Goal: Obtain resource: Download file/media

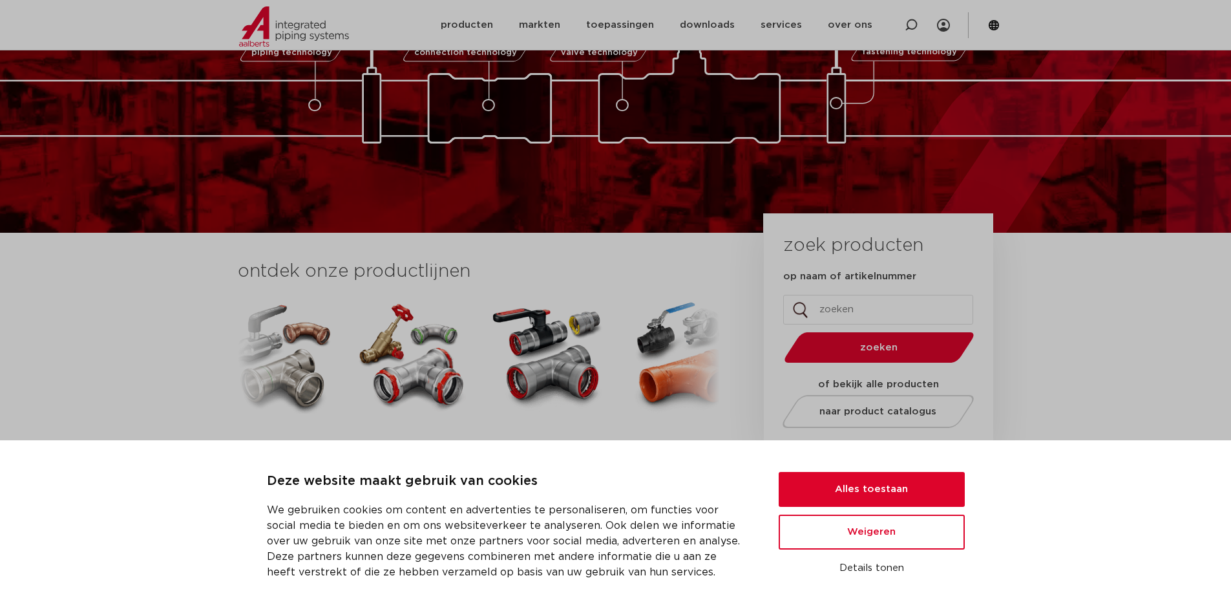
scroll to position [129, 0]
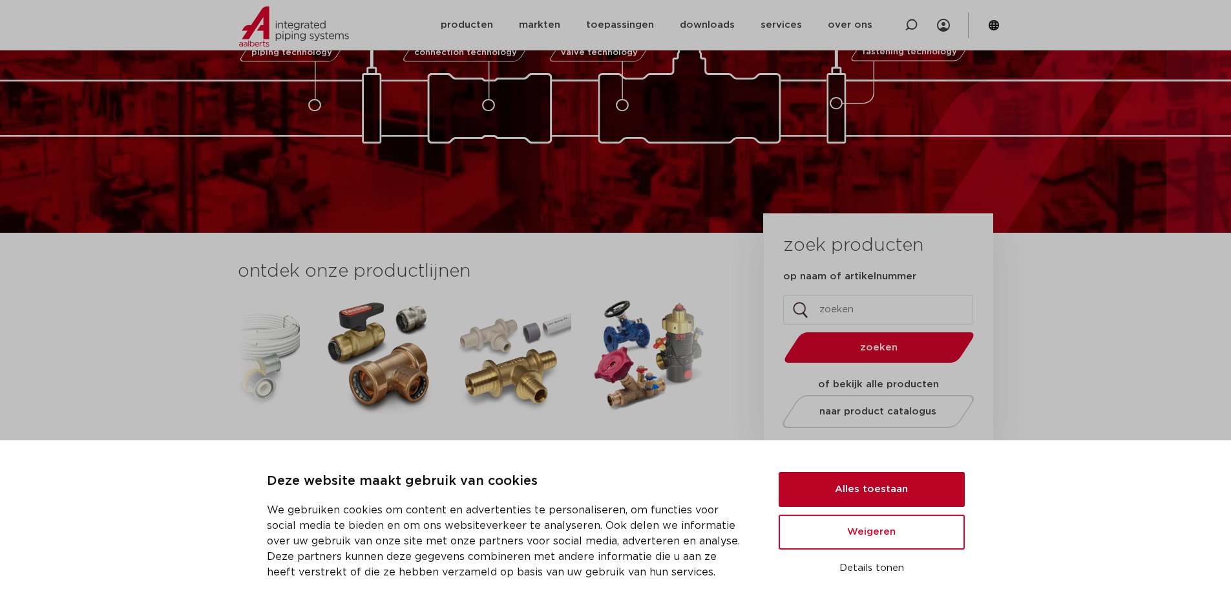
click at [863, 494] on button "Alles toestaan" at bounding box center [872, 489] width 186 height 35
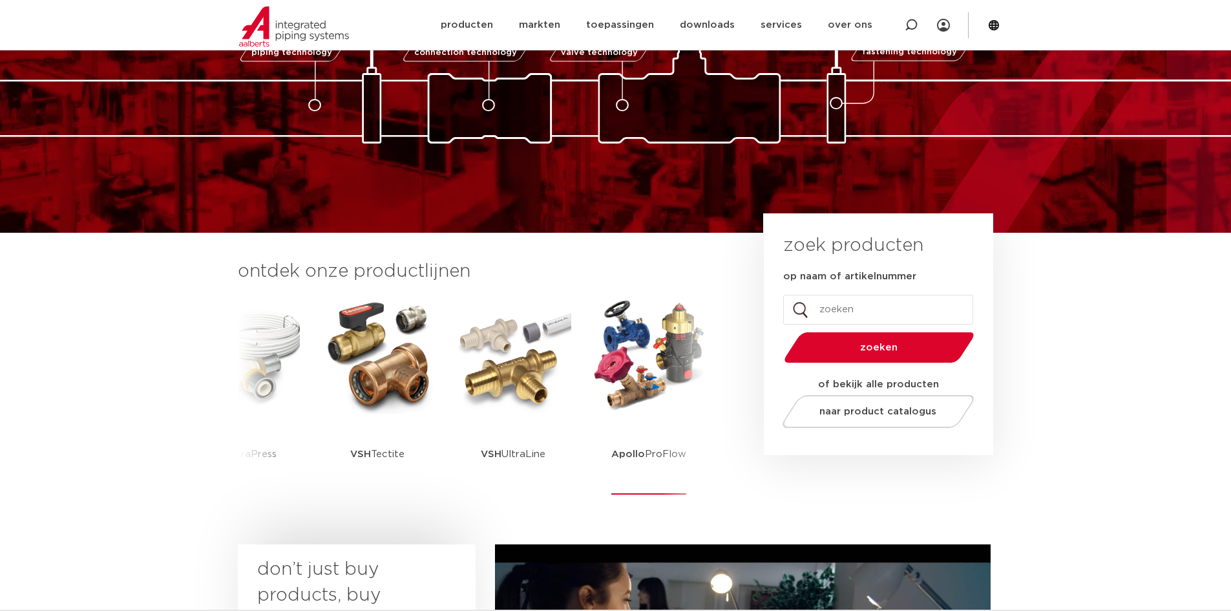
scroll to position [0, 0]
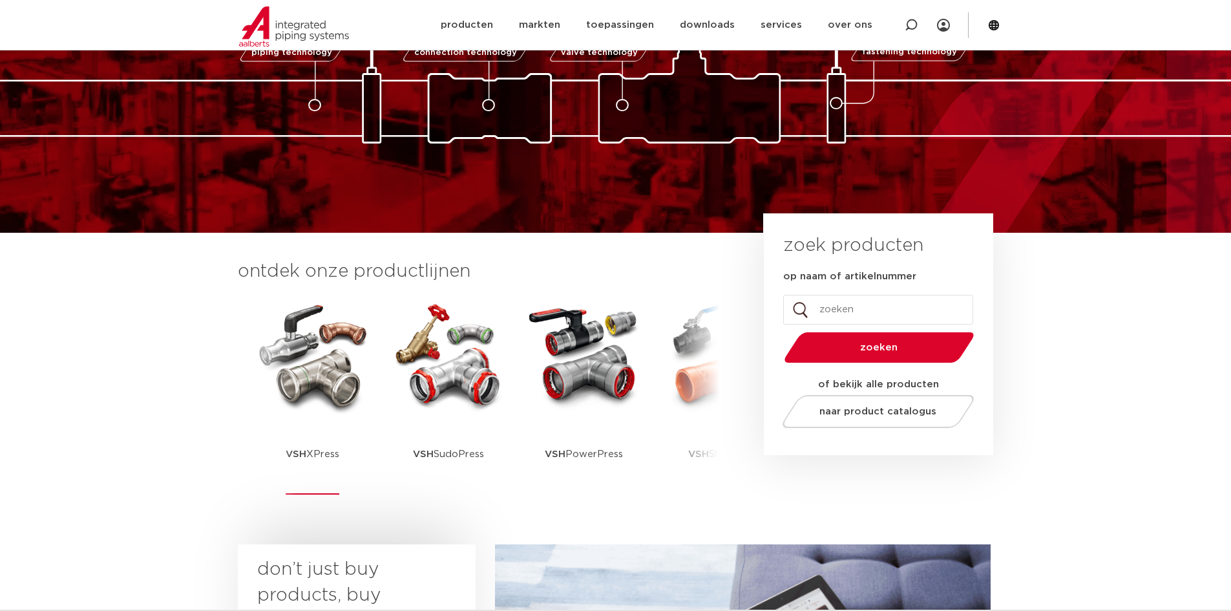
click at [333, 393] on img at bounding box center [313, 355] width 116 height 116
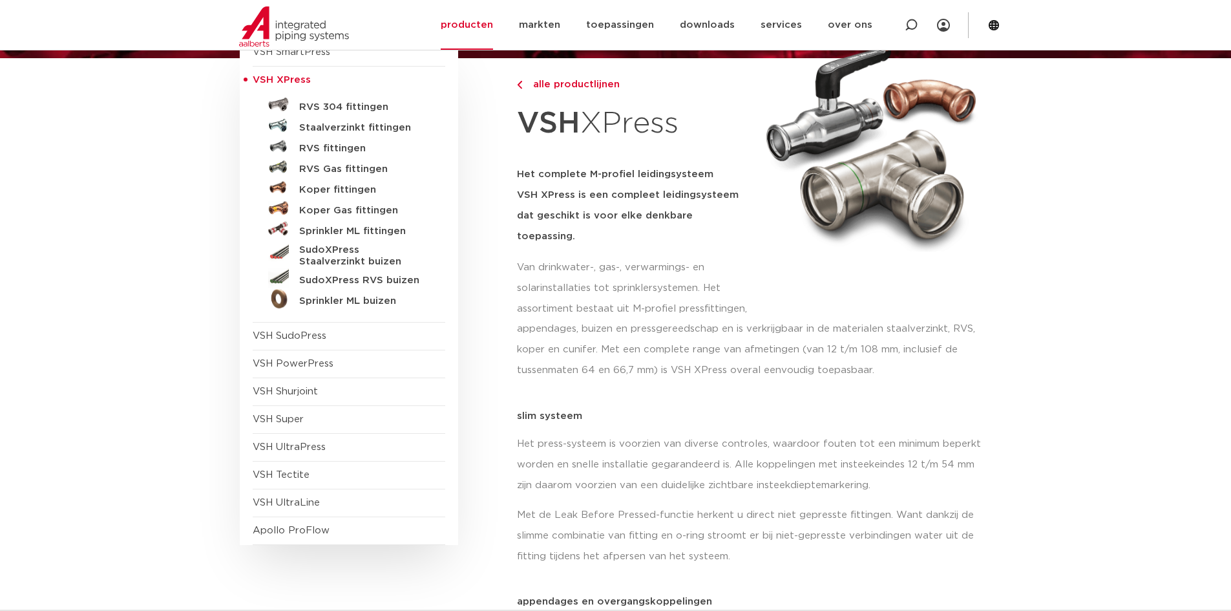
scroll to position [129, 0]
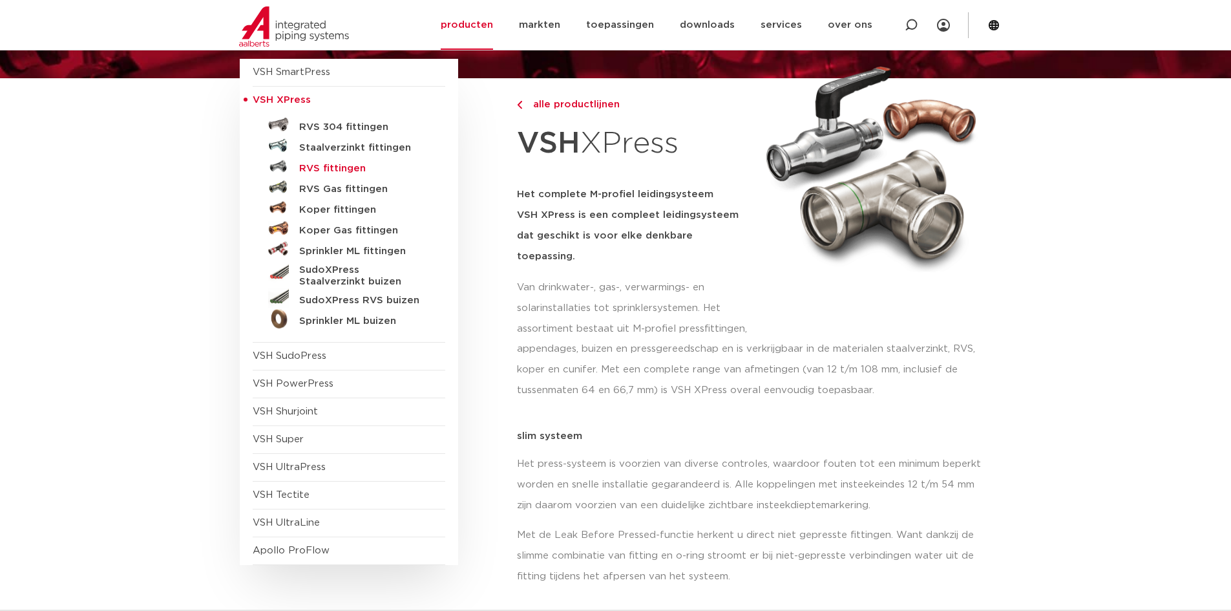
click at [330, 167] on h5 "RVS fittingen" at bounding box center [363, 169] width 128 height 12
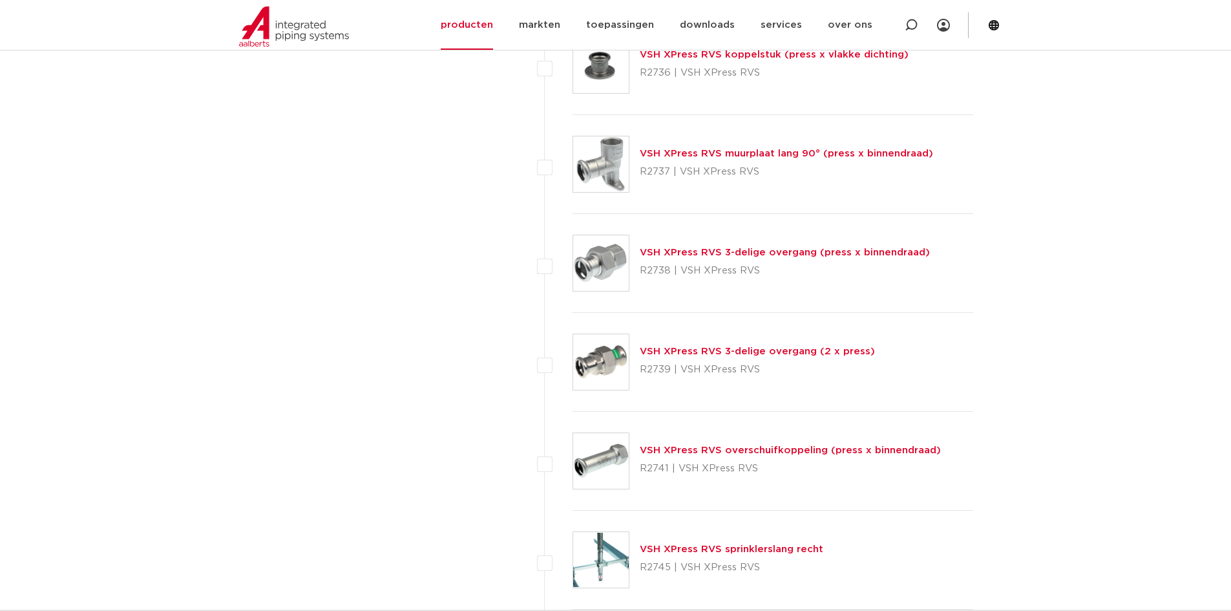
scroll to position [2844, 0]
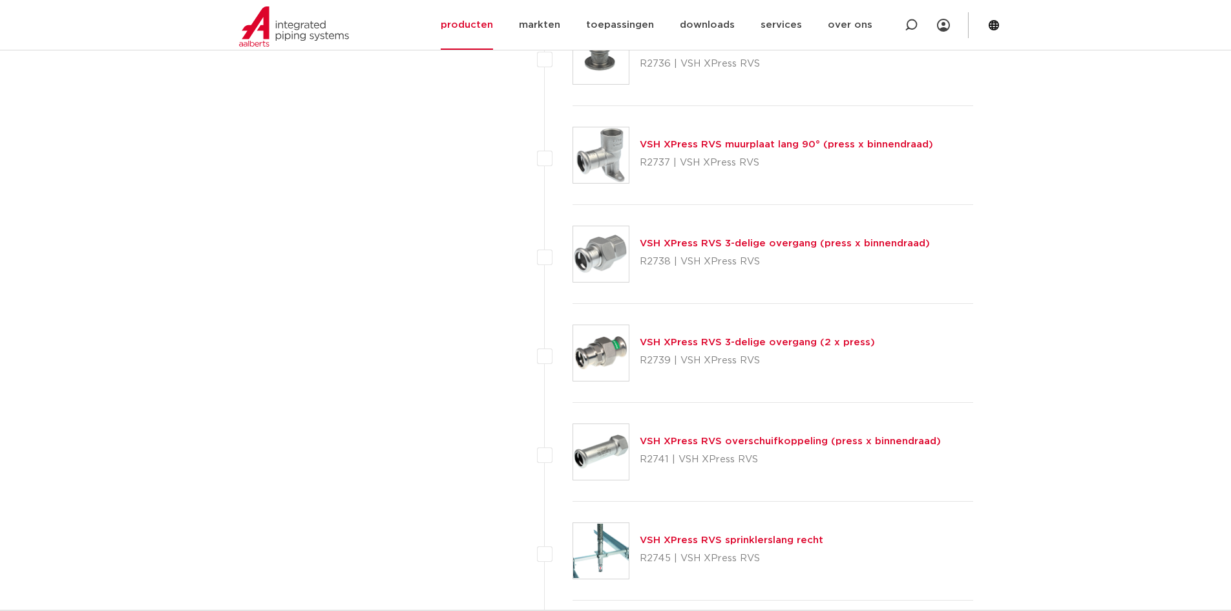
click at [649, 339] on link "VSH XPress RVS 3-delige overgang (2 x press)" at bounding box center [757, 342] width 235 height 10
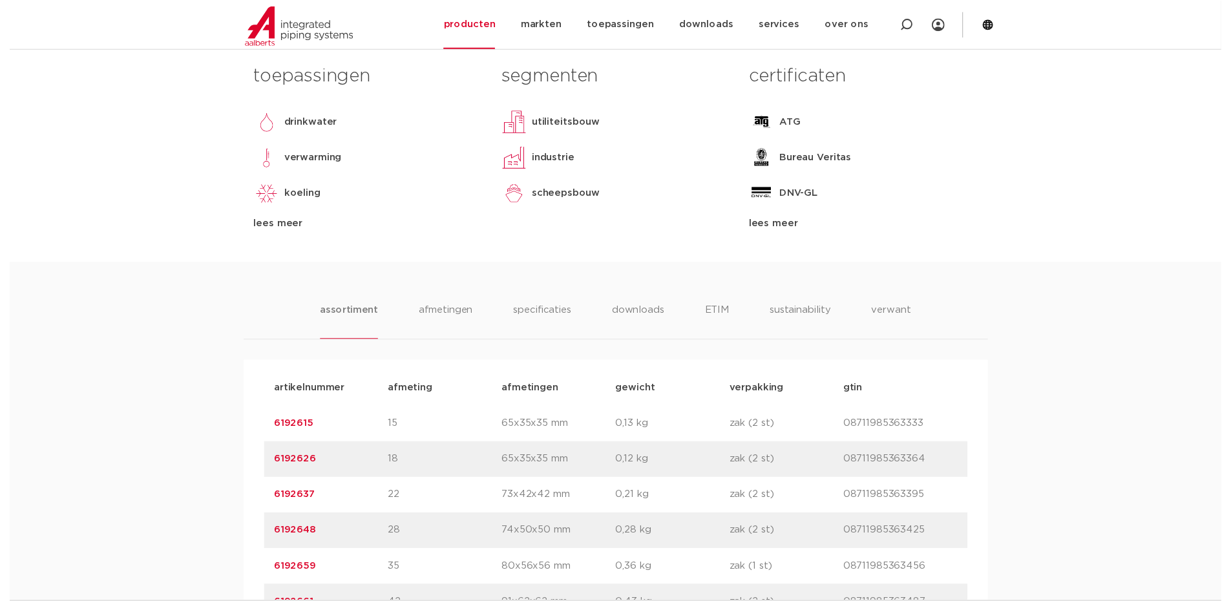
scroll to position [452, 0]
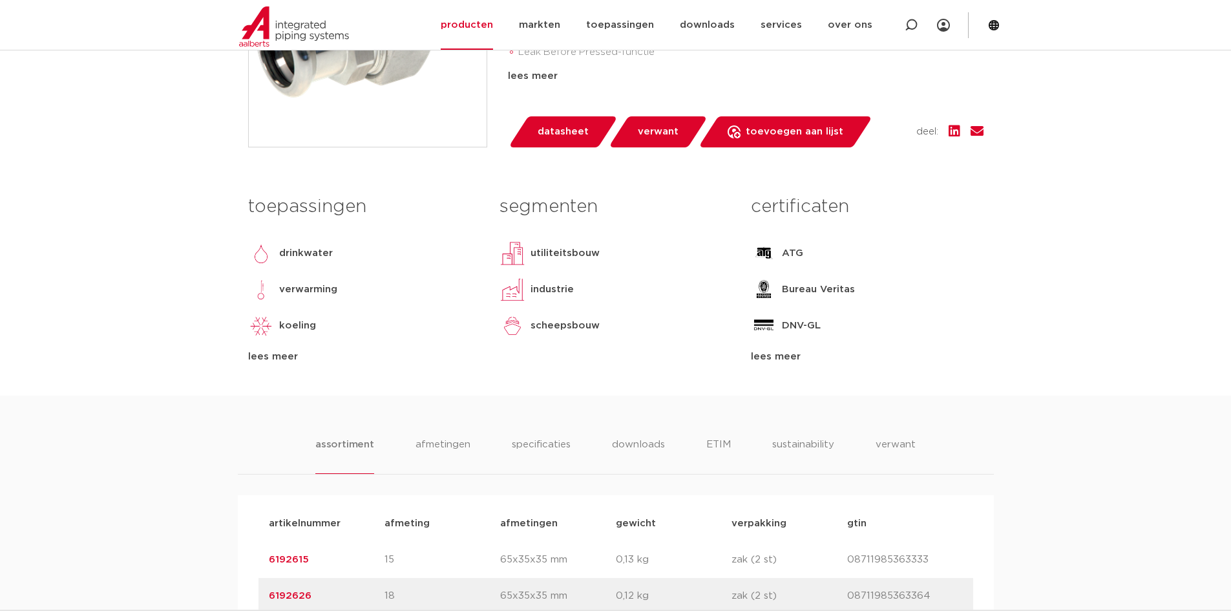
click at [538, 135] on span "datasheet" at bounding box center [563, 131] width 51 height 21
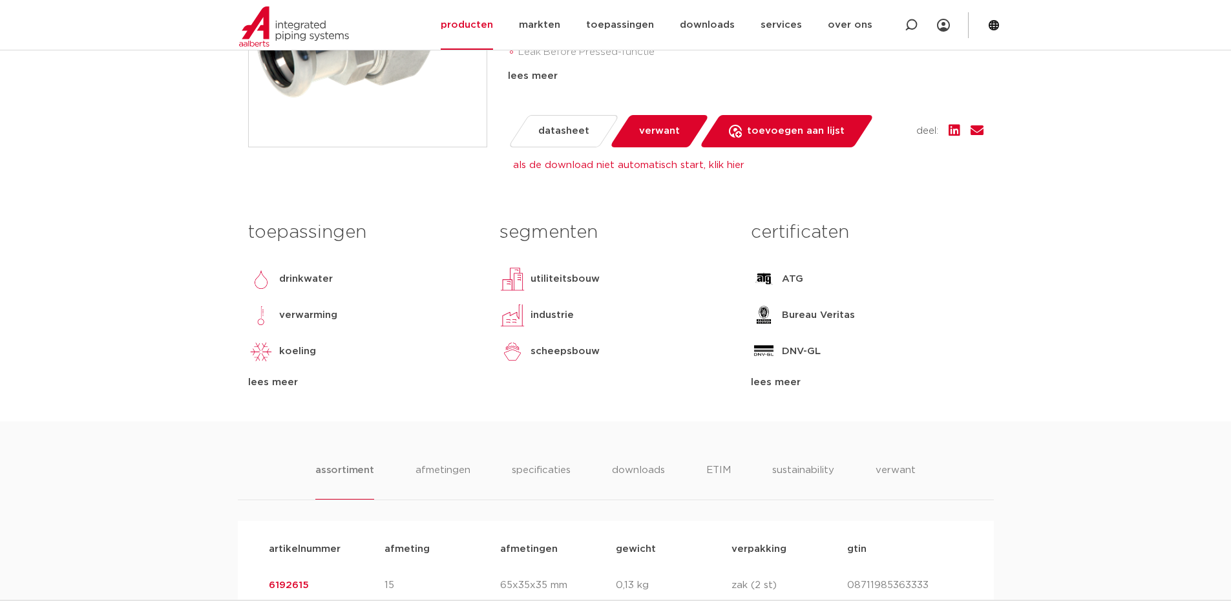
click at [1087, 374] on body "Zoeken NIEUW: myIPS is beschikbaar meer info sluiten producten markten toepassi…" at bounding box center [615, 579] width 1231 height 2063
